Goal: Information Seeking & Learning: Learn about a topic

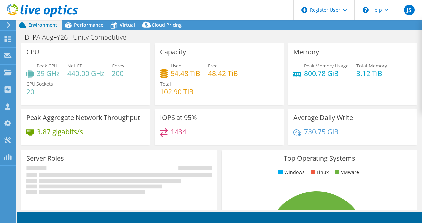
select select "USD"
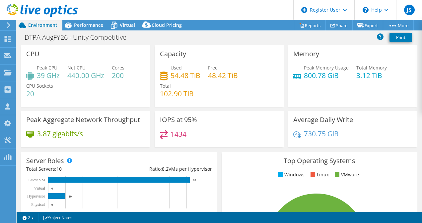
click at [273, 83] on div "Used 54.48 TiB Free 48.42 TiB Total 102.90 TiB" at bounding box center [219, 84] width 119 height 40
click at [97, 29] on div "Performance" at bounding box center [85, 25] width 46 height 11
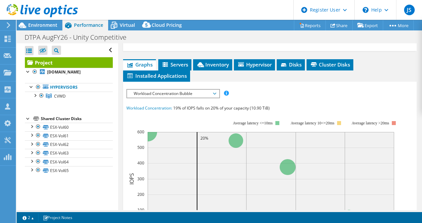
scroll to position [161, 0]
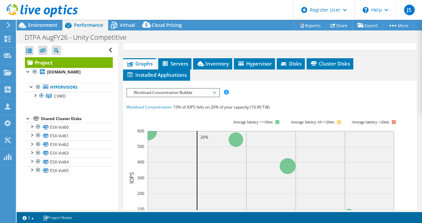
click at [172, 77] on div "Project Details Prepared for: Mike Bogin, mikebo@cvwdwater.com Account City of …" at bounding box center [270, 130] width 304 height 497
click at [250, 67] on span "Hypervisor" at bounding box center [254, 63] width 34 height 7
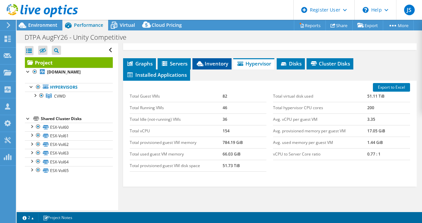
click at [203, 70] on li "Inventory" at bounding box center [211, 63] width 39 height 11
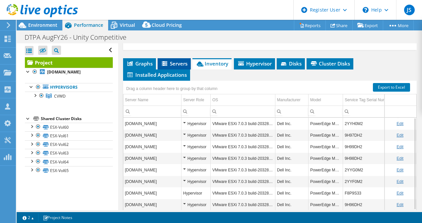
click at [188, 70] on li "Servers" at bounding box center [173, 63] width 33 height 11
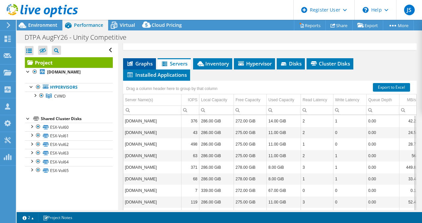
click at [144, 67] on span "Graphs" at bounding box center [139, 63] width 26 height 7
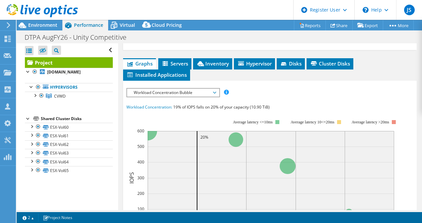
click at [188, 97] on span "Workload Concentration Bubble" at bounding box center [172, 93] width 85 height 8
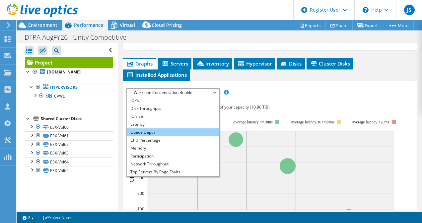
click at [164, 137] on li "Queue Depth" at bounding box center [173, 133] width 92 height 8
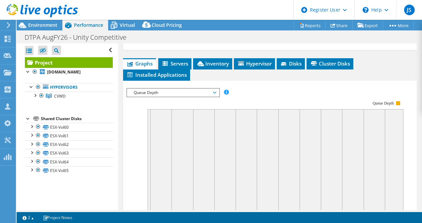
click at [181, 97] on span "Queue Depth" at bounding box center [172, 93] width 85 height 8
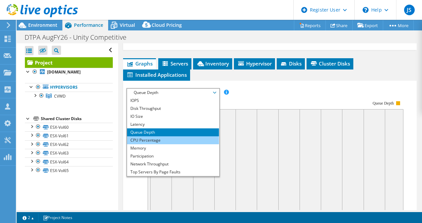
click at [157, 144] on li "CPU Percentage" at bounding box center [173, 141] width 92 height 8
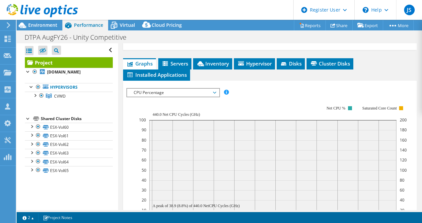
scroll to position [191, 0]
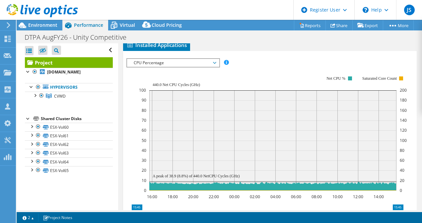
click at [206, 73] on div "IOPS Disk Throughput IO Size Latency Queue Depth CPU Percentage Memory Page Fau…" at bounding box center [269, 170] width 287 height 239
click at [192, 67] on span "CPU Percentage" at bounding box center [172, 63] width 85 height 8
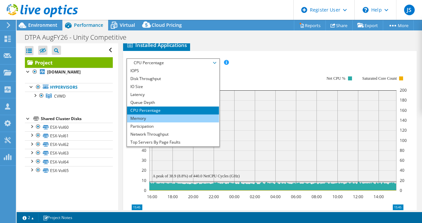
click at [185, 123] on li "Memory" at bounding box center [173, 119] width 92 height 8
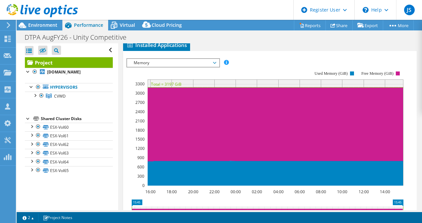
click at [200, 68] on div "Memory IOPS Disk Throughput IO Size Latency Queue Depth CPU Percentage Memory P…" at bounding box center [172, 62] width 93 height 9
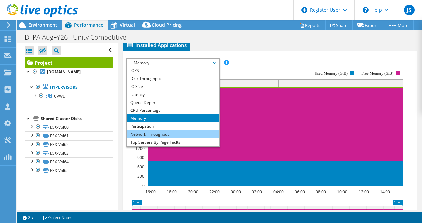
click at [178, 139] on li "Network Throughput" at bounding box center [173, 135] width 92 height 8
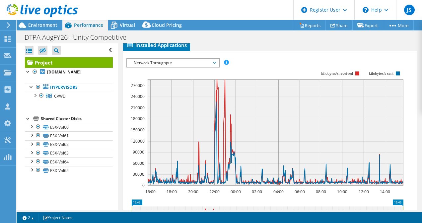
click at [196, 67] on span "Network Throughput" at bounding box center [172, 63] width 85 height 8
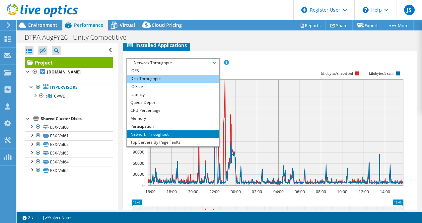
click at [184, 83] on li "Disk Throughput" at bounding box center [173, 79] width 92 height 8
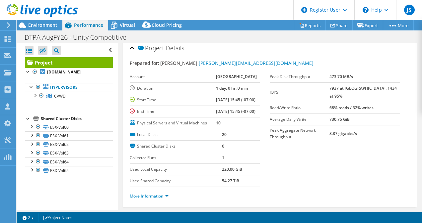
scroll to position [0, 0]
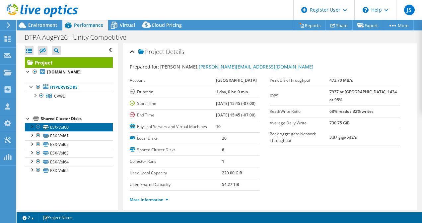
click at [71, 126] on link "ESX-Vol60" at bounding box center [69, 127] width 88 height 9
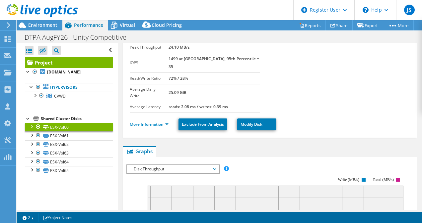
scroll to position [49, 0]
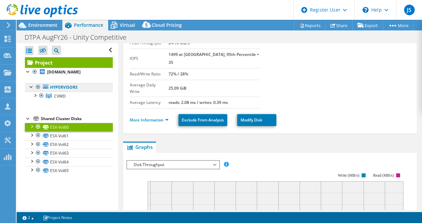
click at [68, 87] on link "Hypervisors" at bounding box center [69, 87] width 88 height 9
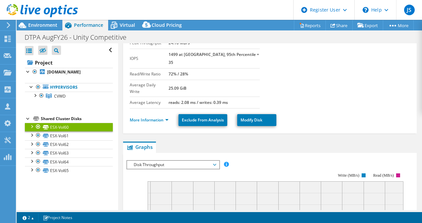
scroll to position [0, 0]
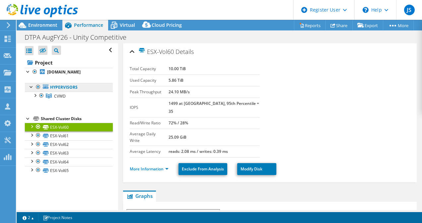
click at [74, 86] on link "Hypervisors" at bounding box center [69, 87] width 88 height 9
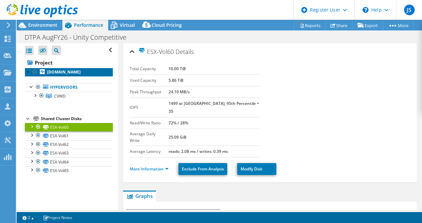
click at [64, 73] on b "cvwdesxi09.administration.com" at bounding box center [63, 72] width 33 height 6
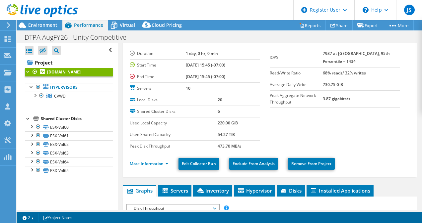
scroll to position [15, 0]
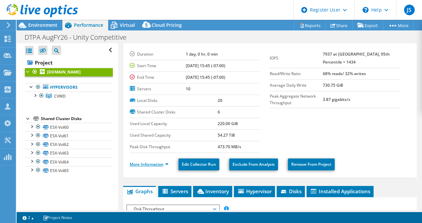
click at [153, 162] on link "More Information" at bounding box center [149, 165] width 39 height 6
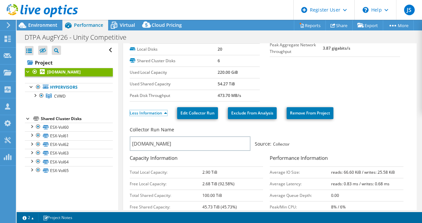
scroll to position [0, 0]
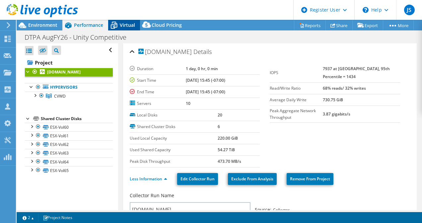
click at [126, 26] on span "Virtual" at bounding box center [127, 25] width 15 height 6
